Goal: Information Seeking & Learning: Compare options

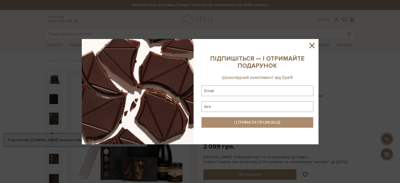
drag, startPoint x: 313, startPoint y: 45, endPoint x: 313, endPoint y: 63, distance: 17.1
click at [313, 45] on icon at bounding box center [311, 45] width 9 height 9
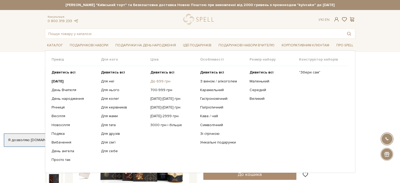
click at [161, 80] on link "До 699 грн" at bounding box center [172, 81] width 45 height 5
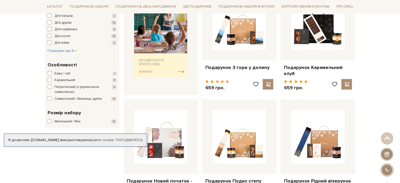
scroll to position [237, 0]
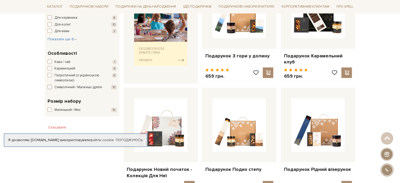
click at [50, 87] on span "button" at bounding box center [50, 87] width 4 height 4
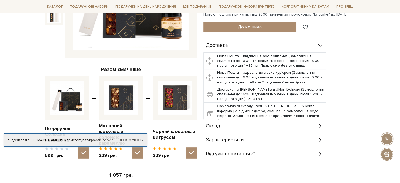
scroll to position [131, 0]
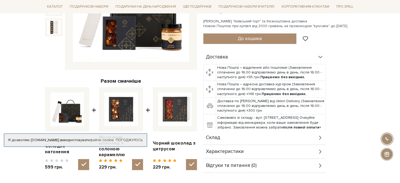
click at [317, 131] on div "Склад" at bounding box center [264, 138] width 123 height 14
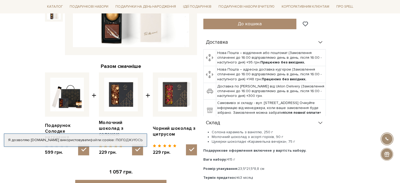
scroll to position [158, 0]
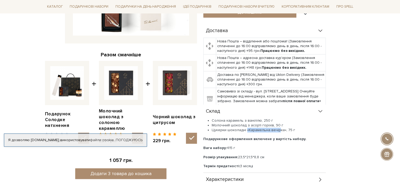
drag, startPoint x: 245, startPoint y: 123, endPoint x: 283, endPoint y: 124, distance: 38.1
click at [280, 128] on li "Цукерки шоколадні «Карамельна вечірка», 75 г" at bounding box center [269, 130] width 114 height 5
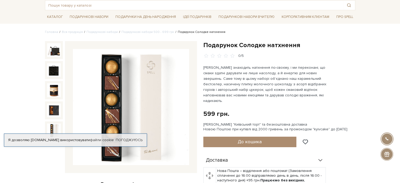
scroll to position [26, 0]
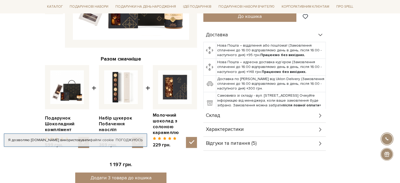
scroll to position [210, 0]
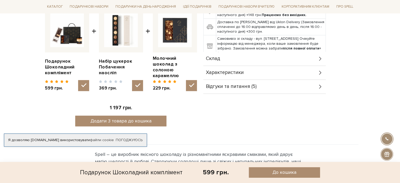
click at [241, 85] on span "Відгуки та питання (5)" at bounding box center [231, 86] width 51 height 5
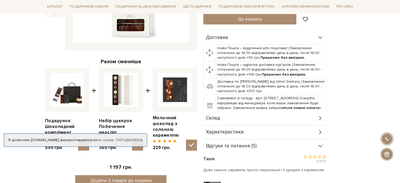
scroll to position [158, 0]
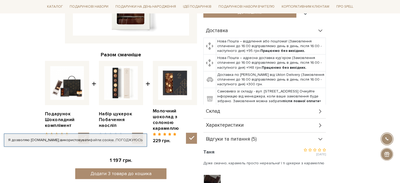
click at [224, 110] on div "Склад" at bounding box center [264, 111] width 123 height 14
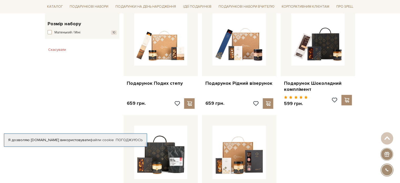
scroll to position [263, 0]
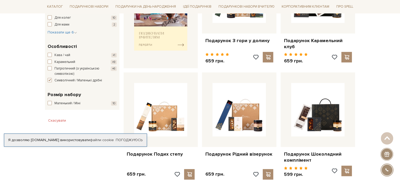
click at [28, 79] on div "Головна Вся продукція Подарункові набори Від 500 до 699 грн.. особливості симво…" at bounding box center [200, 127] width 400 height 664
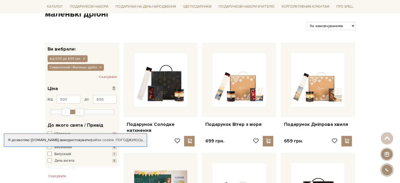
scroll to position [79, 0]
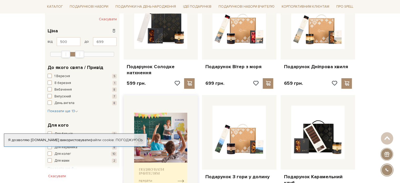
scroll to position [158, 0]
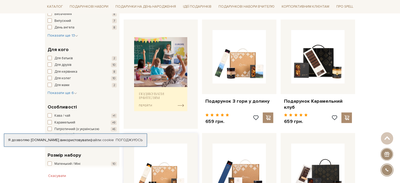
scroll to position [237, 0]
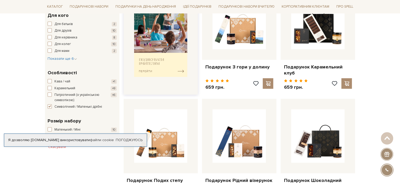
click at [148, 67] on img at bounding box center [160, 40] width 53 height 74
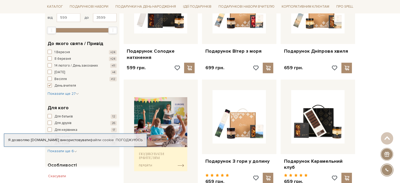
scroll to position [158, 0]
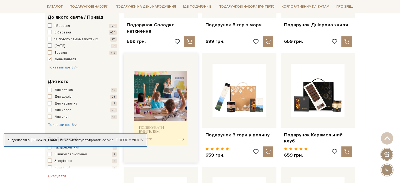
click at [150, 128] on img at bounding box center [160, 108] width 53 height 74
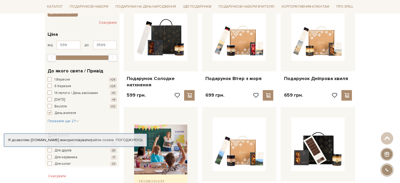
scroll to position [68, 0]
